Goal: Task Accomplishment & Management: Use online tool/utility

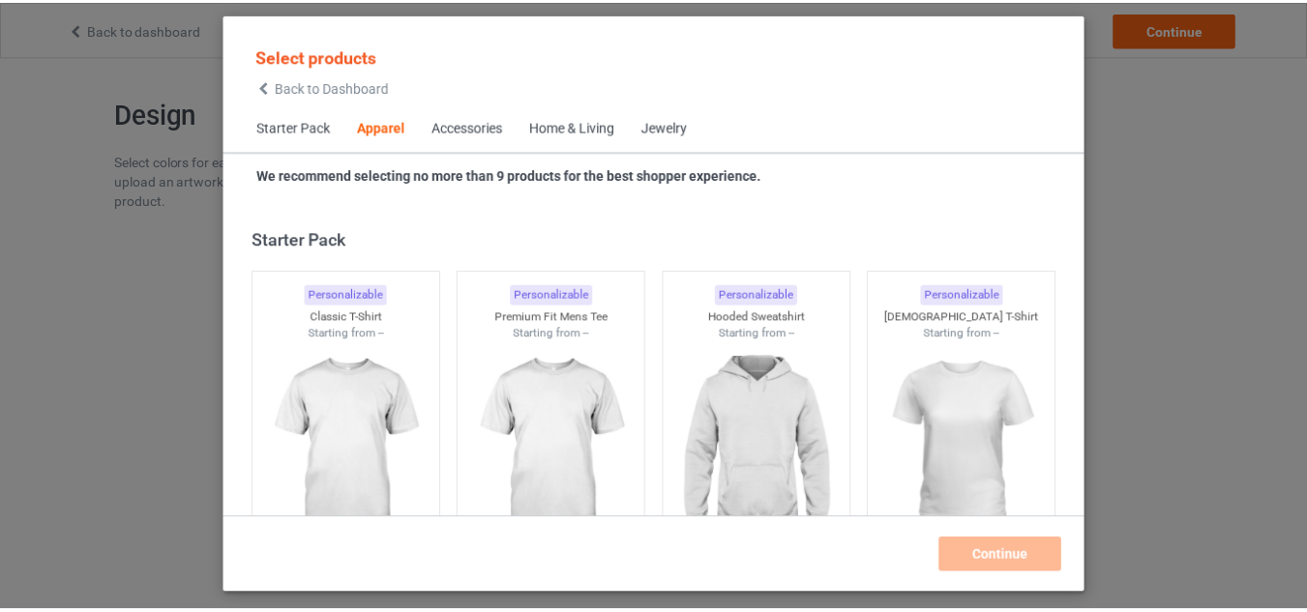
scroll to position [721, 0]
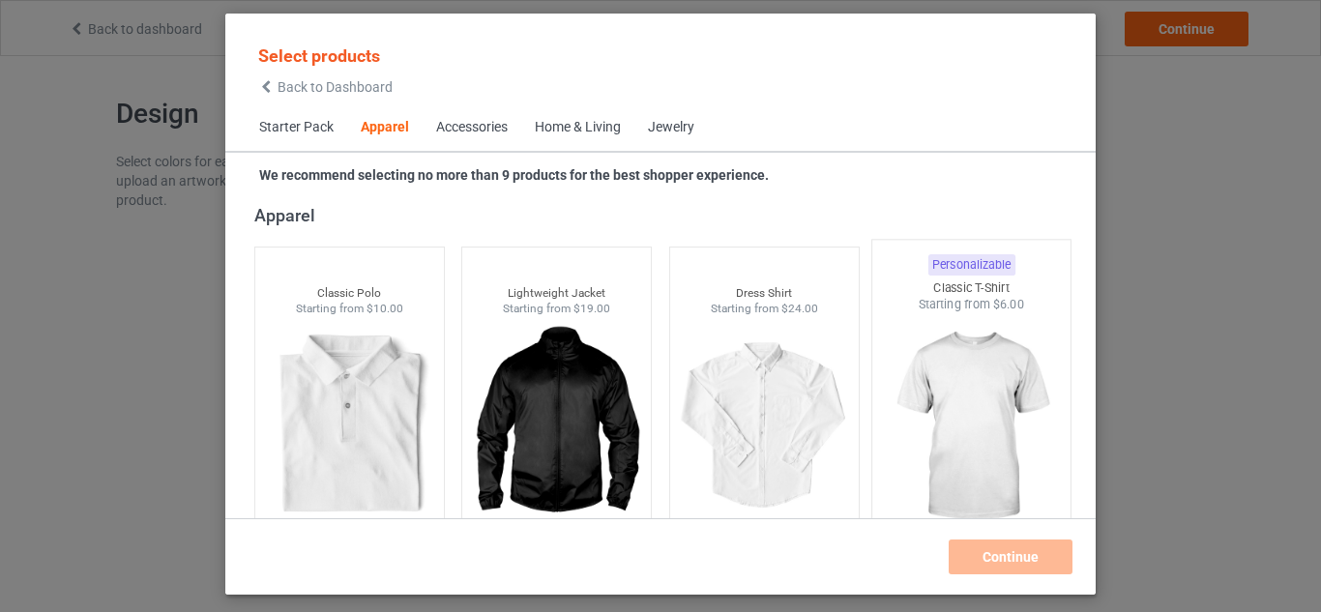
click at [906, 396] on img at bounding box center [972, 426] width 182 height 227
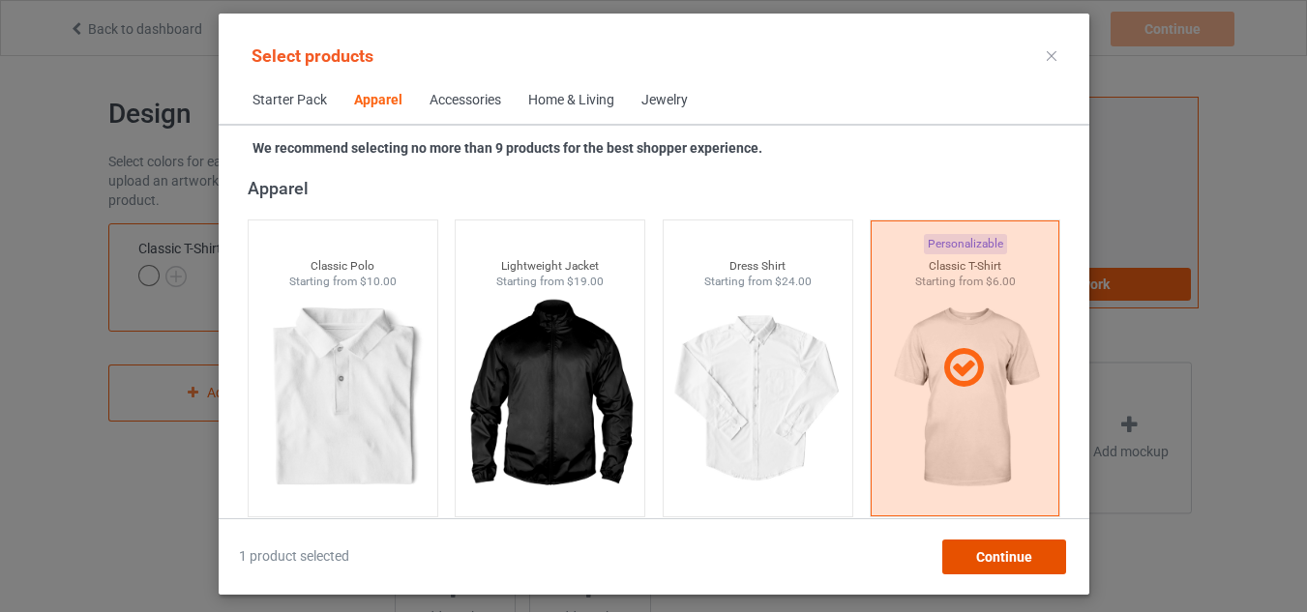
click at [1006, 568] on div "Continue" at bounding box center [1003, 557] width 124 height 35
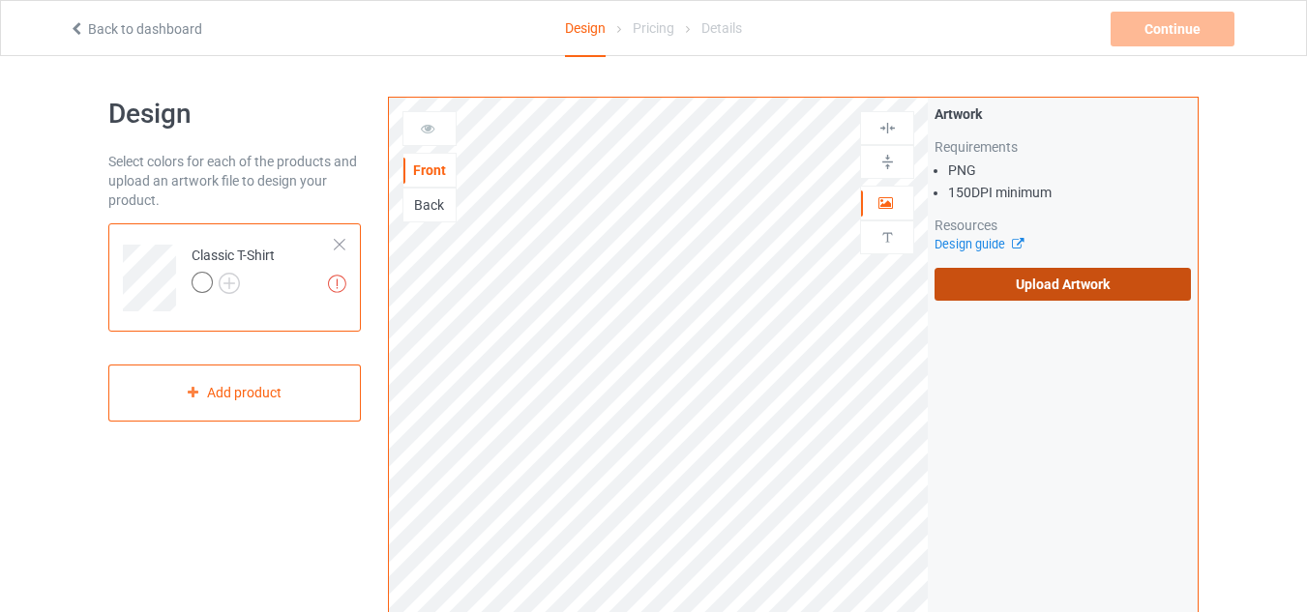
click at [1123, 290] on label "Upload Artwork" at bounding box center [1062, 284] width 256 height 33
click at [0, 0] on input "Upload Artwork" at bounding box center [0, 0] width 0 height 0
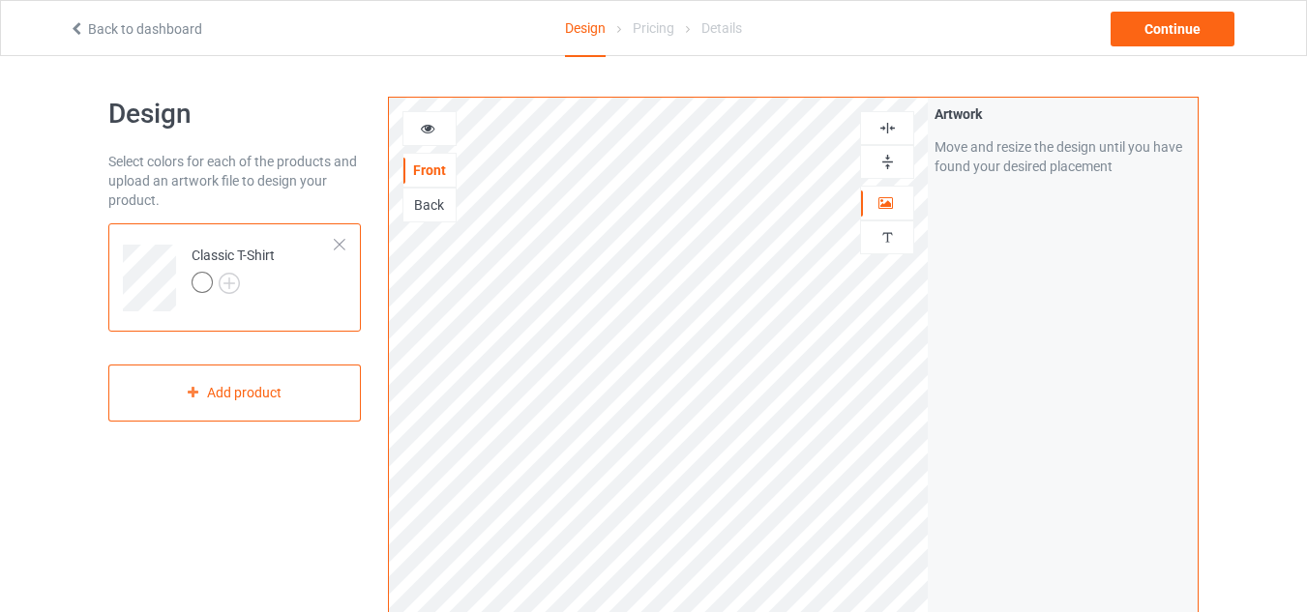
click at [439, 135] on div at bounding box center [429, 128] width 52 height 19
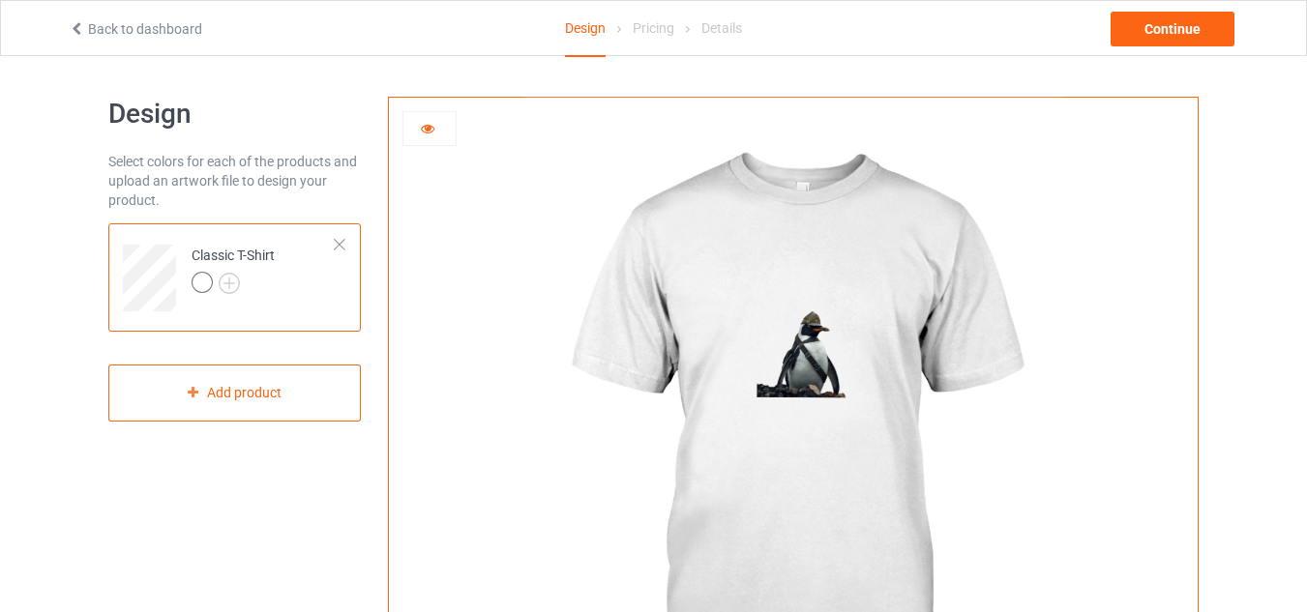
click at [416, 138] on div at bounding box center [429, 128] width 52 height 19
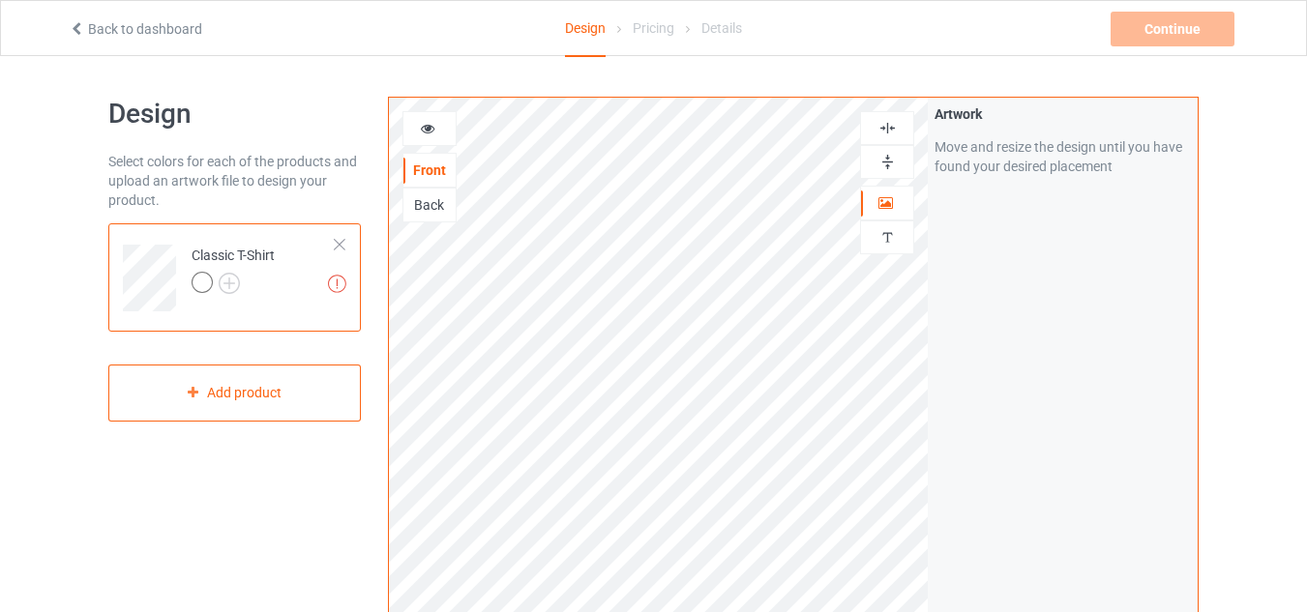
click at [428, 129] on icon at bounding box center [428, 126] width 16 height 14
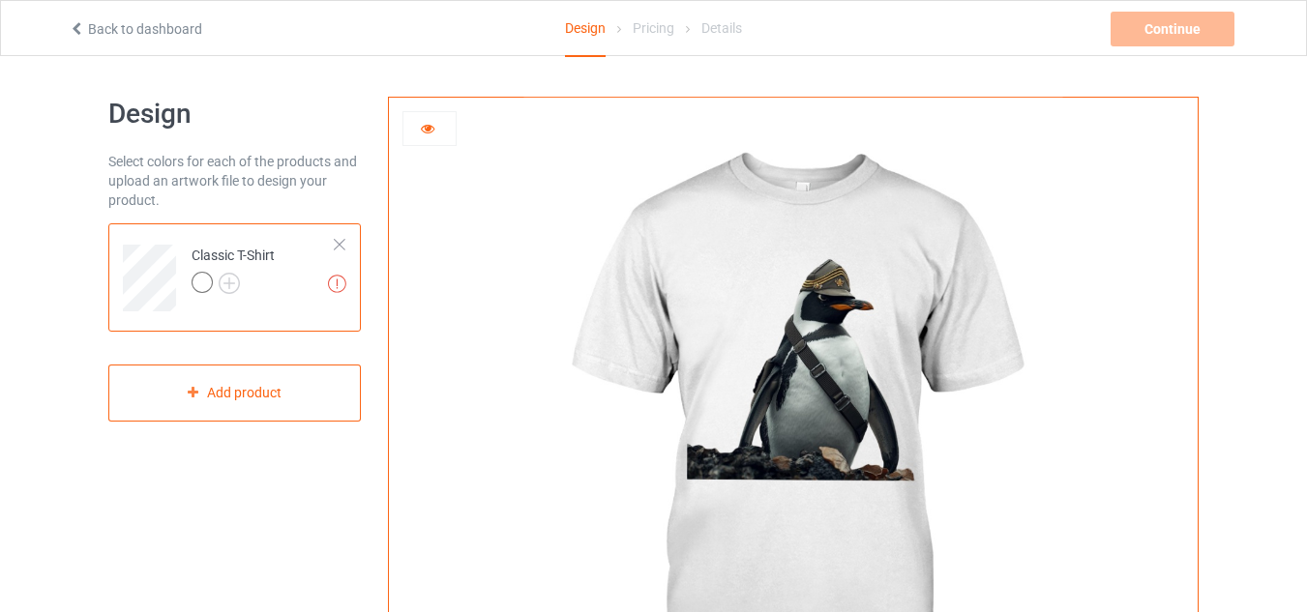
click at [842, 411] on img at bounding box center [792, 434] width 539 height 673
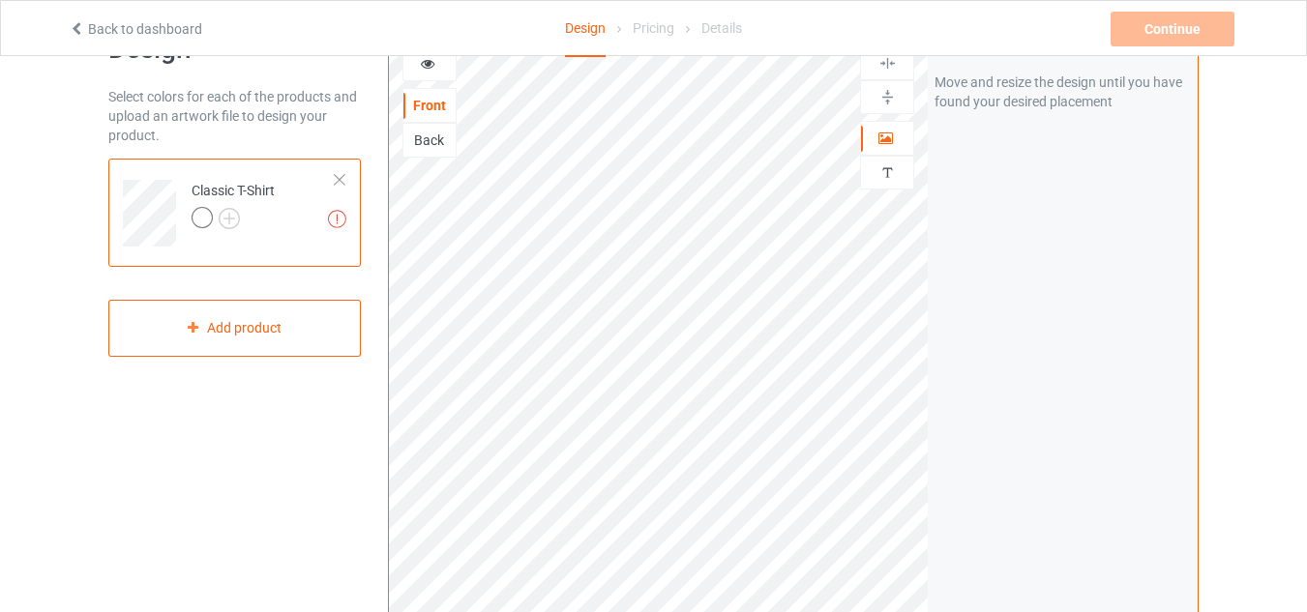
scroll to position [97, 0]
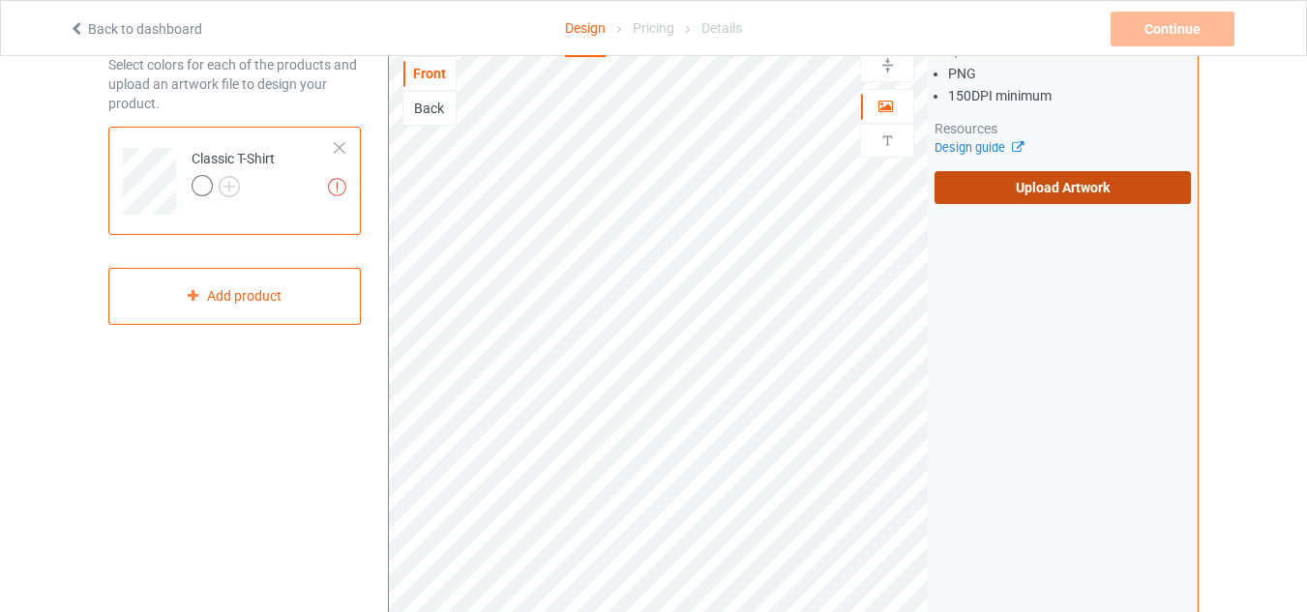
click at [960, 200] on label "Upload Artwork" at bounding box center [1062, 187] width 256 height 33
click at [0, 0] on input "Upload Artwork" at bounding box center [0, 0] width 0 height 0
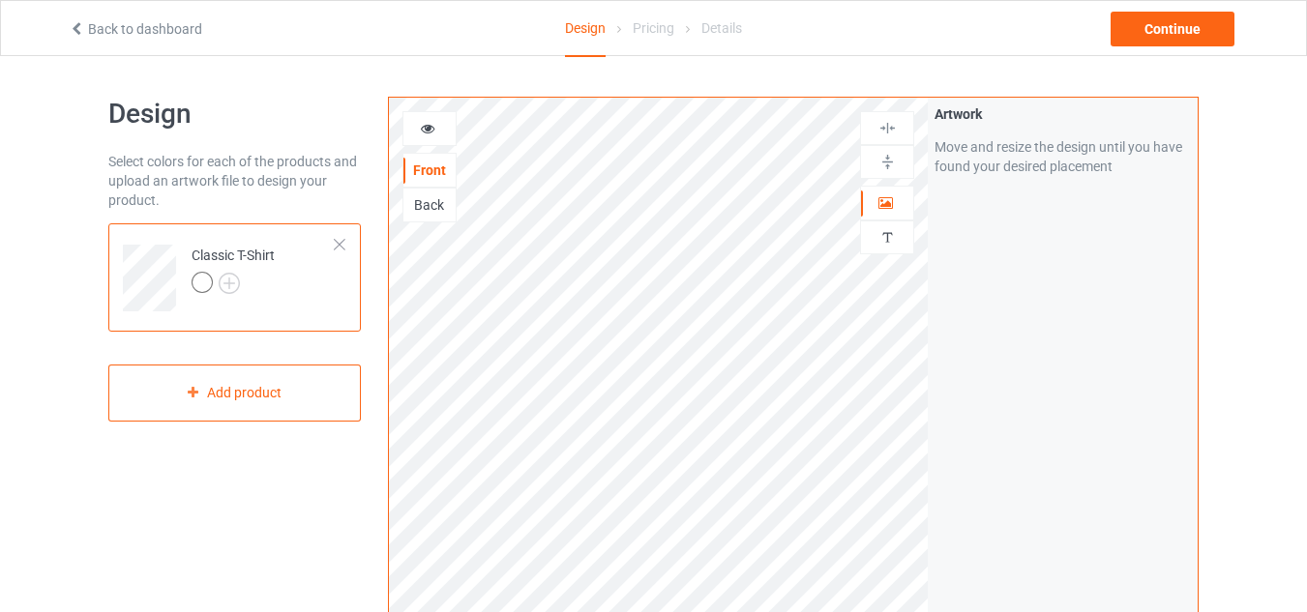
click at [437, 132] on div at bounding box center [429, 128] width 52 height 19
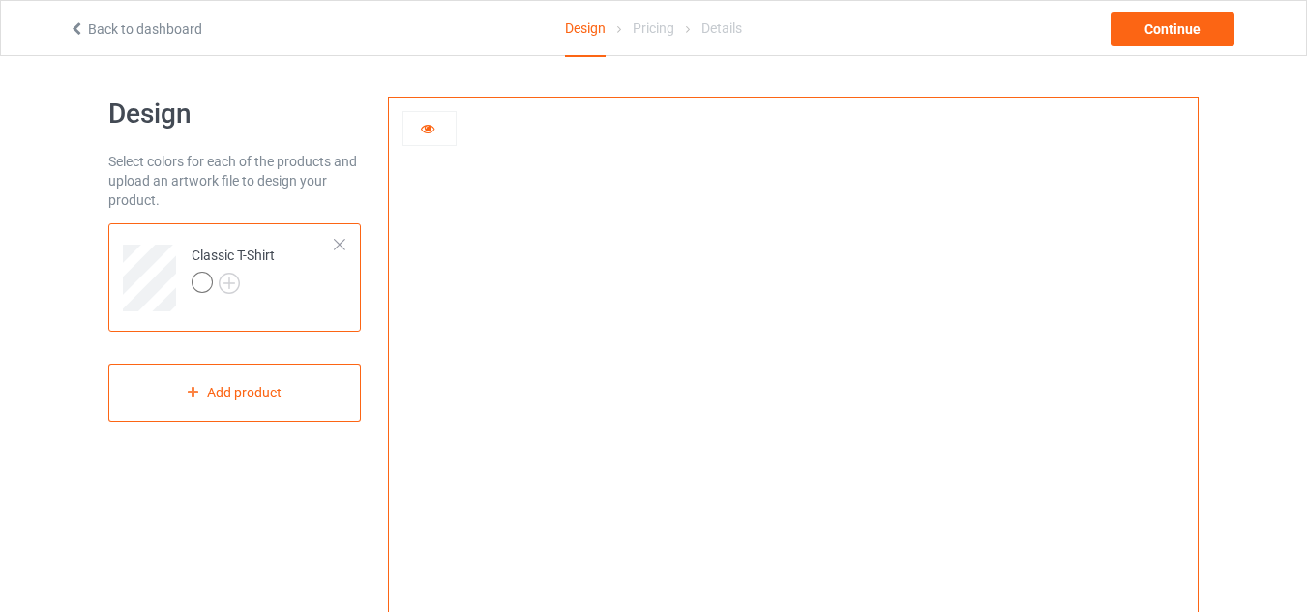
click at [427, 132] on icon at bounding box center [428, 126] width 16 height 14
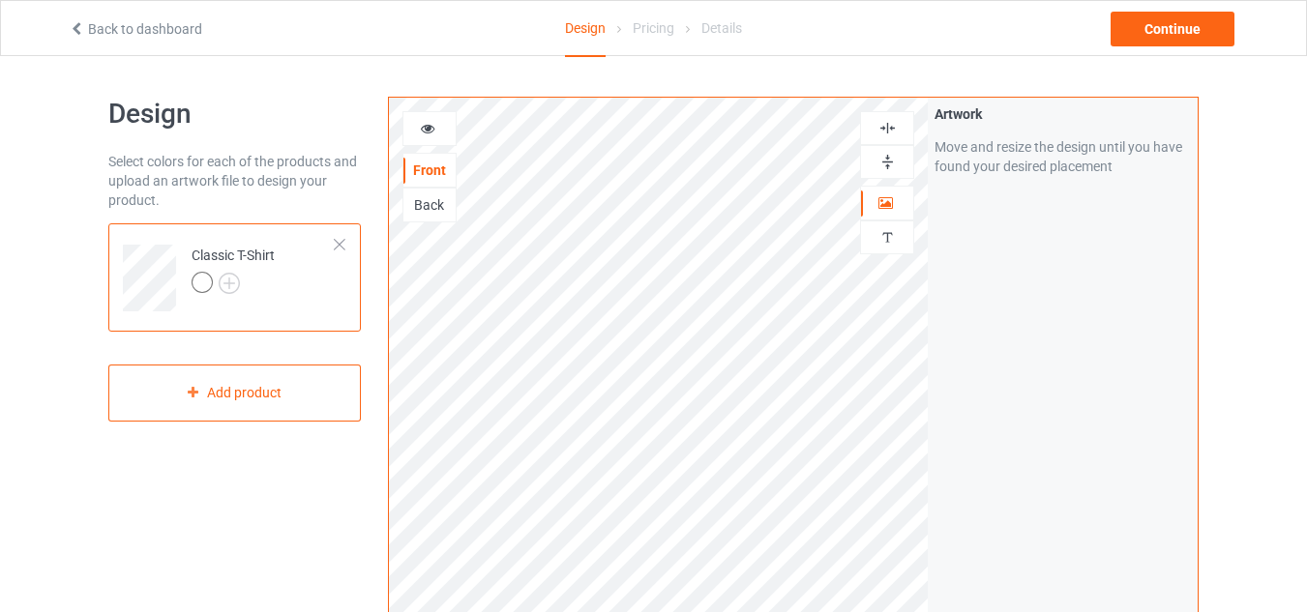
click at [427, 136] on div at bounding box center [429, 128] width 52 height 19
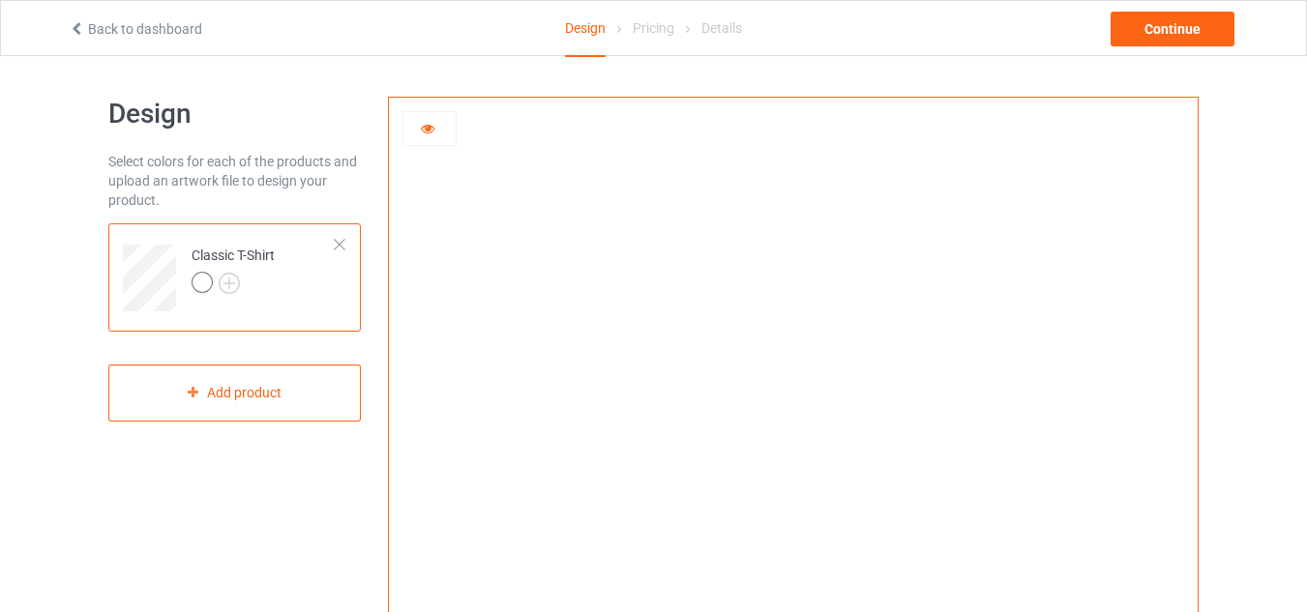
click at [793, 434] on img at bounding box center [793, 434] width 0 height 0
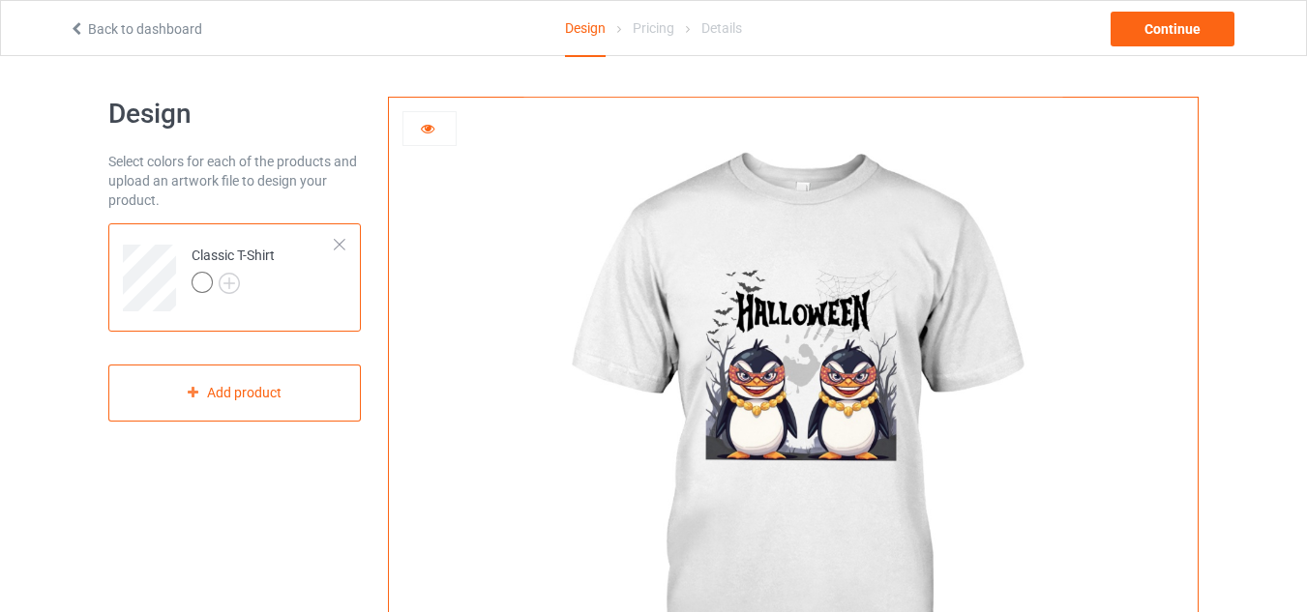
click at [436, 132] on div at bounding box center [429, 128] width 52 height 19
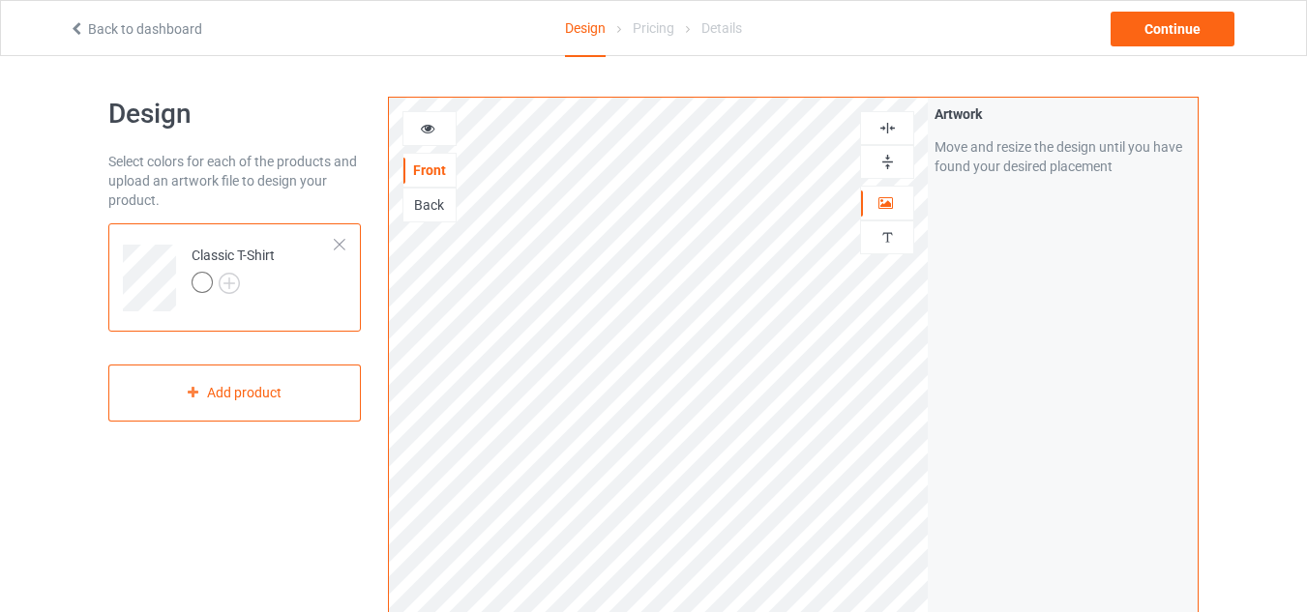
click at [442, 127] on div at bounding box center [429, 128] width 52 height 19
